Goal: Task Accomplishment & Management: Manage account settings

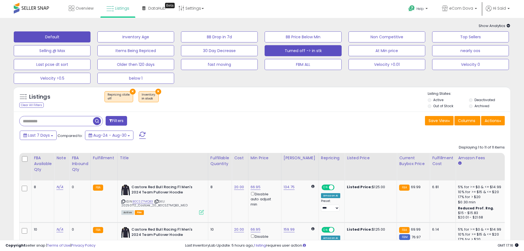
click at [57, 40] on button "Default" at bounding box center [52, 36] width 77 height 11
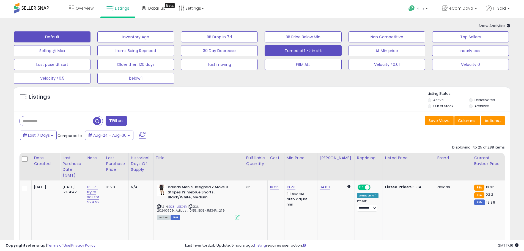
click at [315, 51] on button "Turned off -> in stk" at bounding box center [303, 50] width 77 height 11
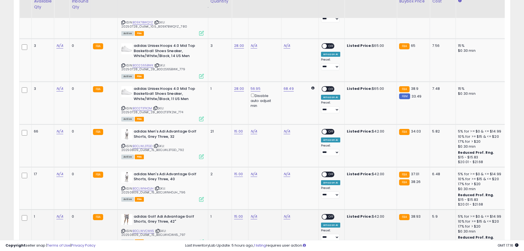
scroll to position [179, 0]
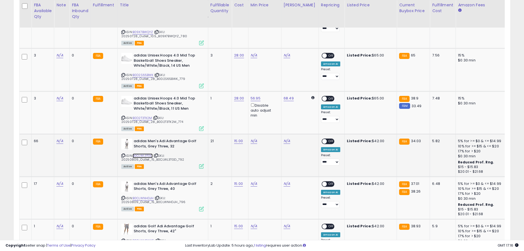
click at [142, 153] on link "B0CLWL3TGD" at bounding box center [143, 155] width 20 height 5
click at [254, 138] on link "N/A" at bounding box center [254, 141] width 7 height 6
type input "*****"
click at [275, 118] on button "submit" at bounding box center [269, 116] width 9 height 8
click at [327, 139] on span "OFF" at bounding box center [331, 141] width 9 height 5
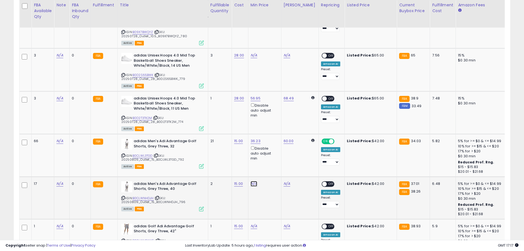
click at [253, 181] on link "N/A" at bounding box center [254, 184] width 7 height 6
type input "*****"
click at [272, 159] on icon "submit" at bounding box center [269, 158] width 3 height 3
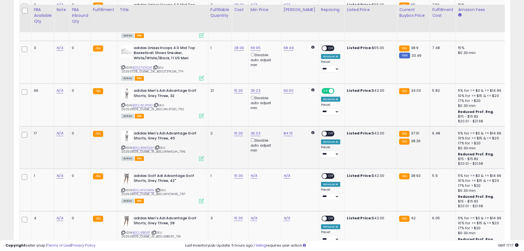
scroll to position [234, 0]
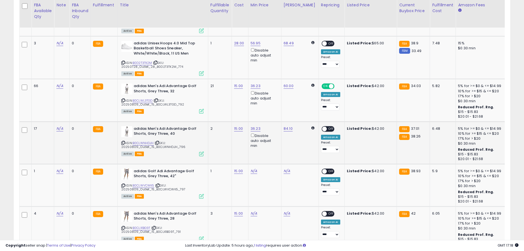
click at [327, 126] on span "OFF" at bounding box center [331, 128] width 9 height 5
click at [259, 168] on div "N/A" at bounding box center [264, 170] width 26 height 5
click at [256, 168] on link "N/A" at bounding box center [254, 171] width 7 height 6
type input "*****"
click at [275, 144] on button "submit" at bounding box center [269, 146] width 9 height 8
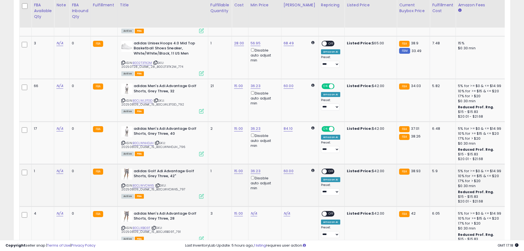
click at [322, 169] on span at bounding box center [324, 171] width 5 height 5
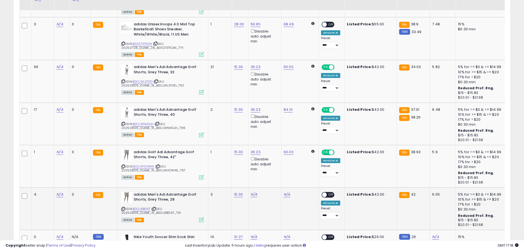
scroll to position [289, 0]
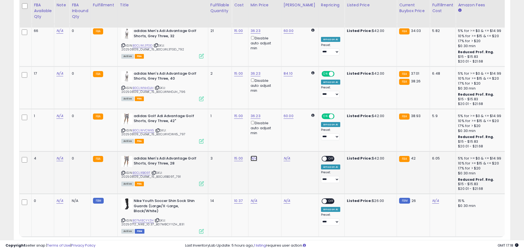
click at [251, 155] on link "N/A" at bounding box center [254, 158] width 7 height 6
type input "*****"
click at [272, 133] on icon "submit" at bounding box center [269, 132] width 3 height 3
click at [322, 156] on span at bounding box center [324, 158] width 5 height 5
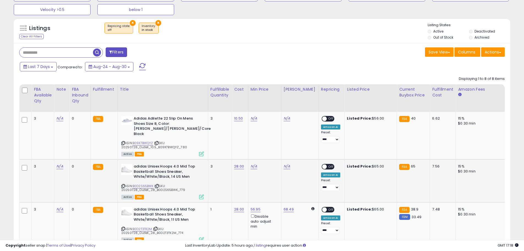
scroll to position [0, 0]
